Goal: Answer question/provide support: Share knowledge or assist other users

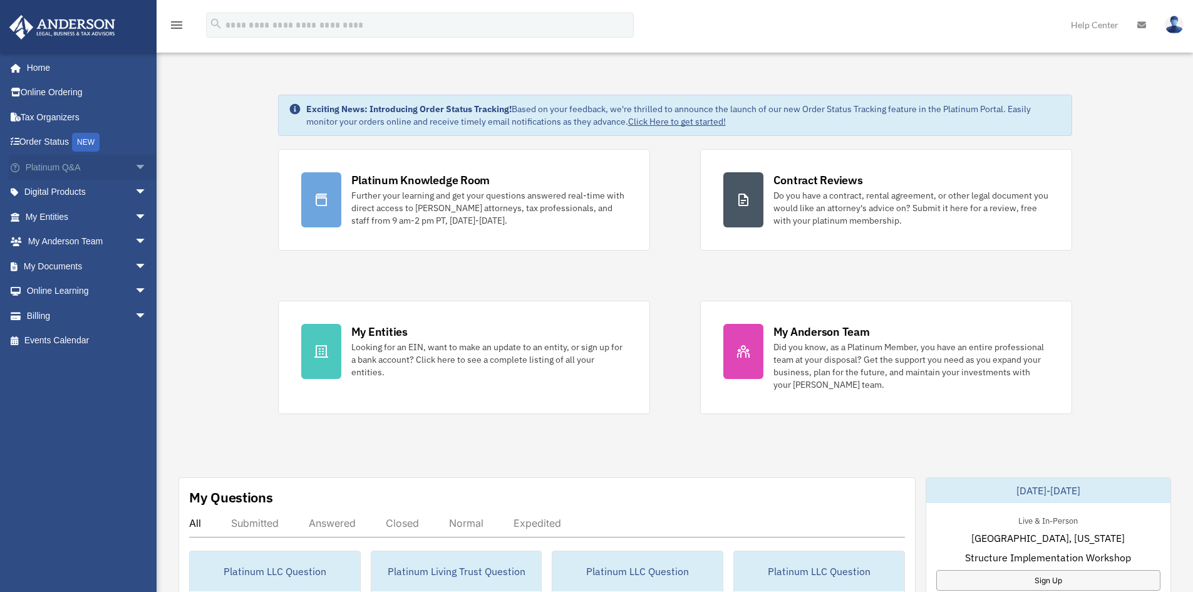
click at [55, 167] on link "Platinum Q&A arrow_drop_down" at bounding box center [87, 167] width 157 height 25
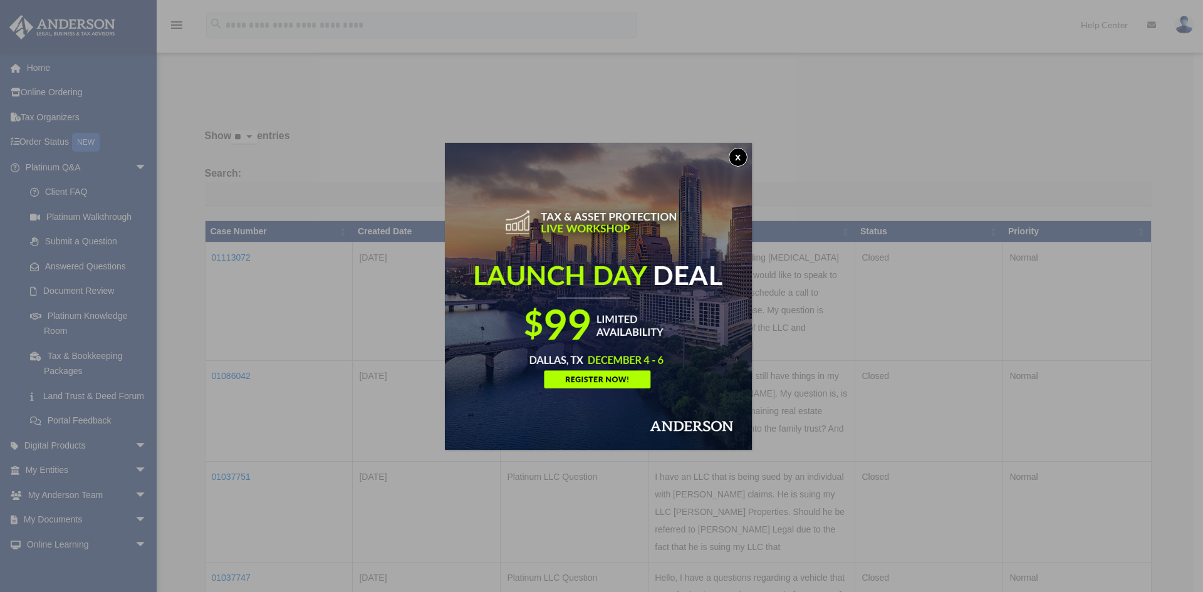
click at [743, 157] on button "x" at bounding box center [738, 157] width 19 height 19
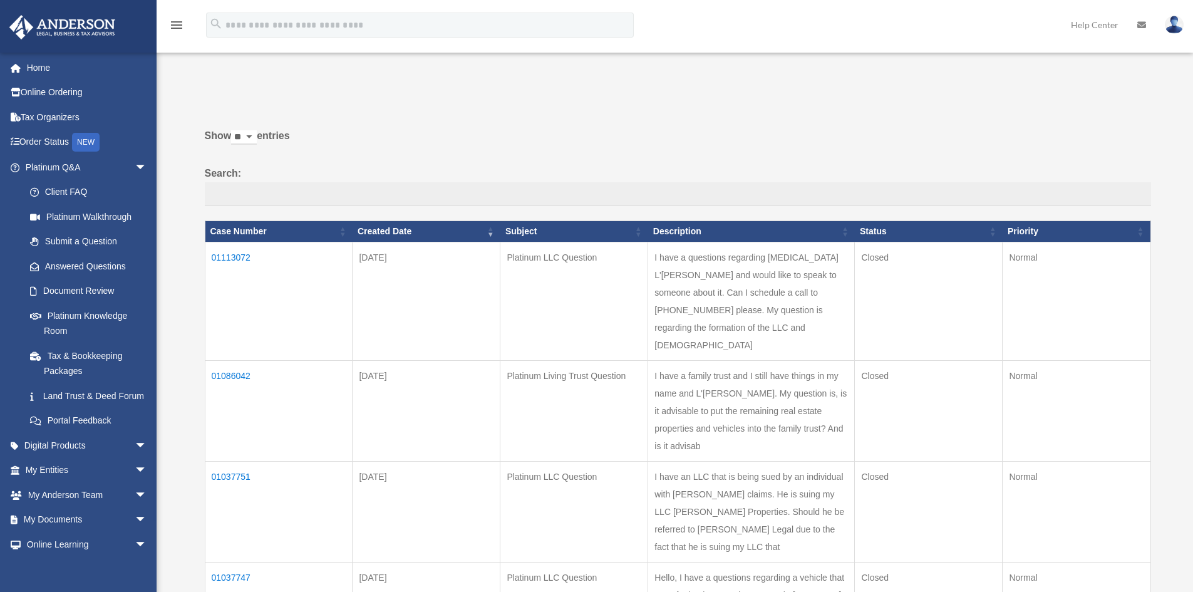
click at [598, 300] on td "Platinum LLC Question" at bounding box center [575, 301] width 148 height 118
click at [756, 274] on td "I have a questions regarding Allegra L'Chaim and would like to speak to someone…" at bounding box center [751, 301] width 207 height 118
click at [226, 254] on td "01113072" at bounding box center [279, 301] width 148 height 118
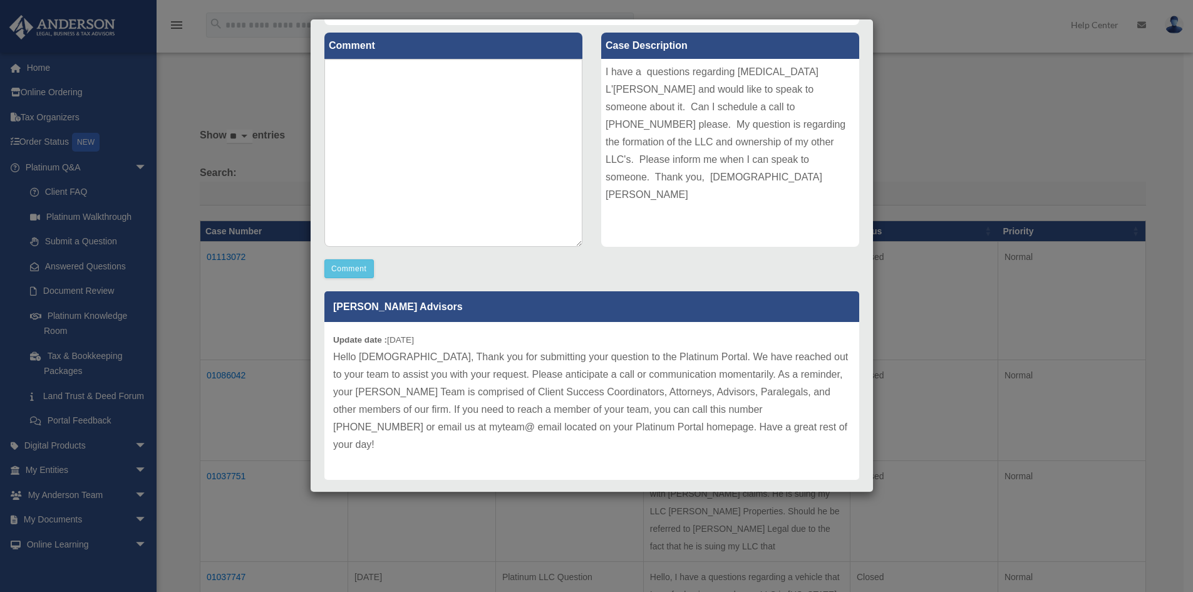
scroll to position [150, 0]
